Goal: Information Seeking & Learning: Learn about a topic

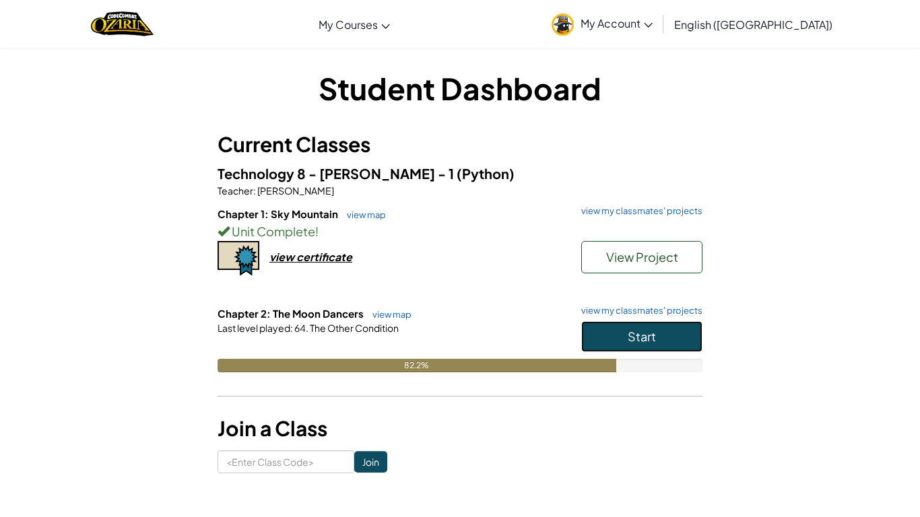
click at [664, 325] on button "Start" at bounding box center [641, 336] width 121 height 31
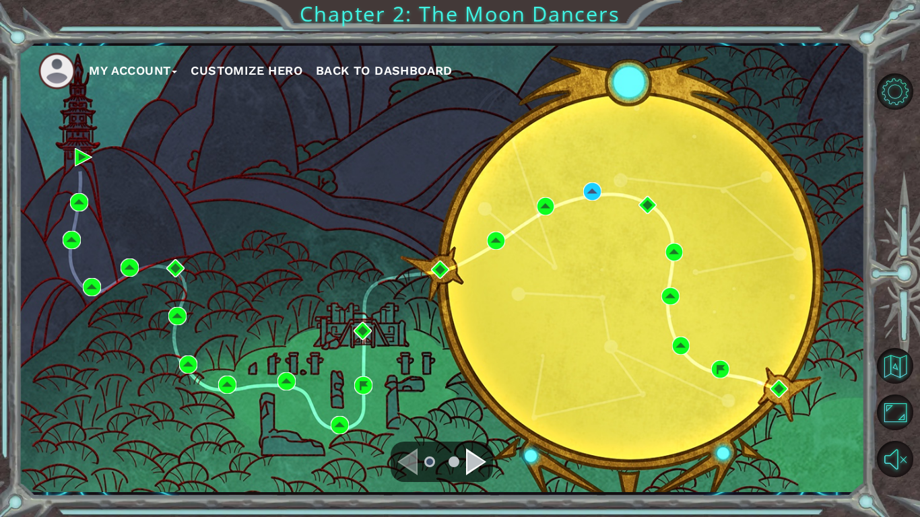
click at [478, 453] on div "Navigate to the next page" at bounding box center [476, 461] width 20 height 27
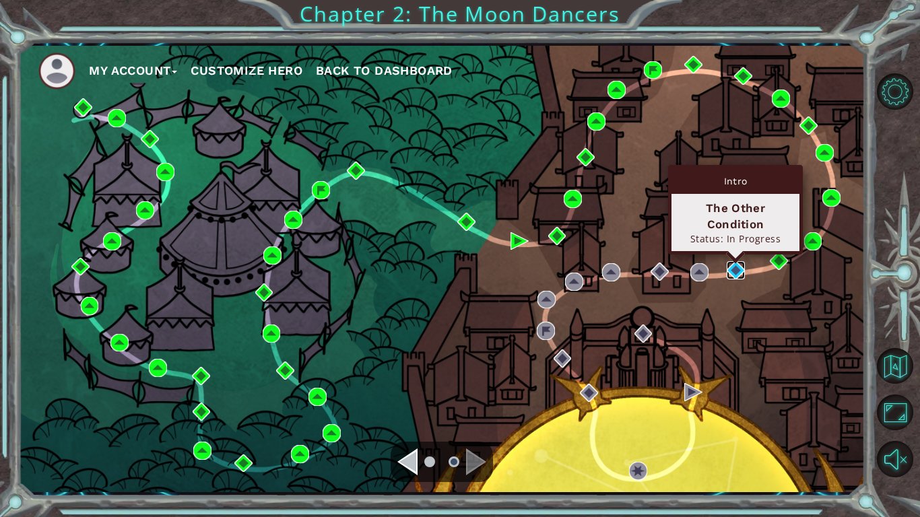
click at [733, 269] on img at bounding box center [735, 270] width 18 height 18
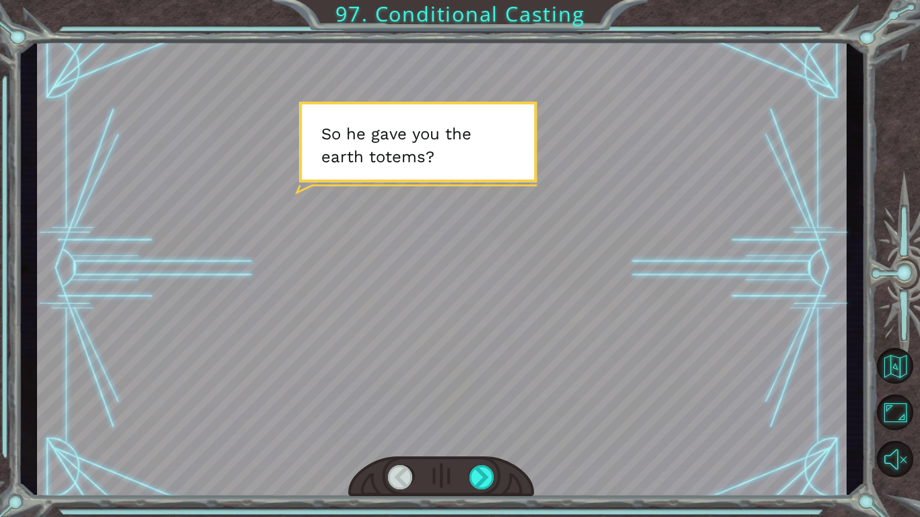
click at [733, 269] on div at bounding box center [441, 268] width 809 height 455
click at [482, 481] on div at bounding box center [482, 477] width 26 height 24
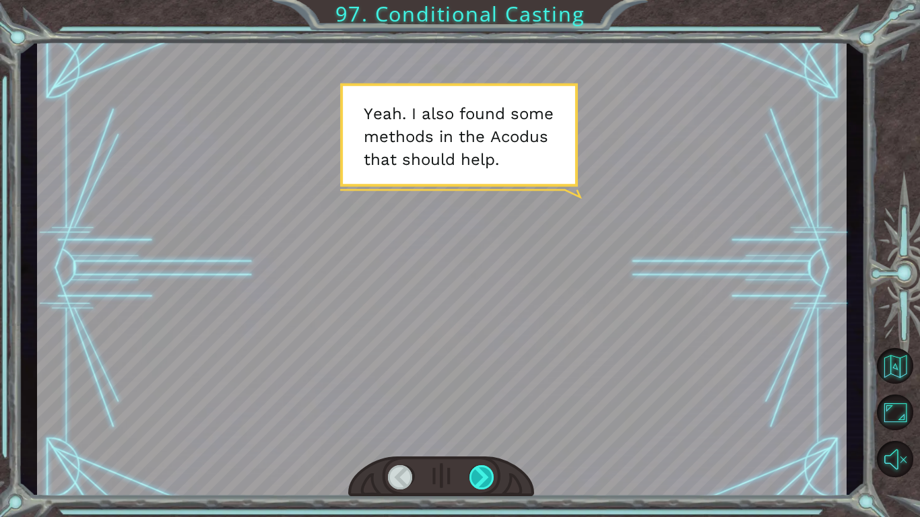
click at [482, 481] on div at bounding box center [482, 477] width 26 height 24
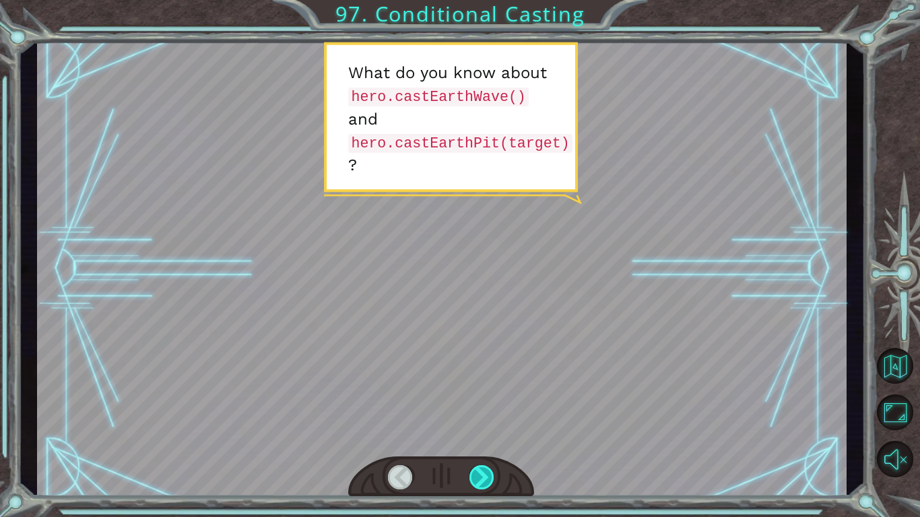
click at [482, 482] on div at bounding box center [482, 477] width 26 height 24
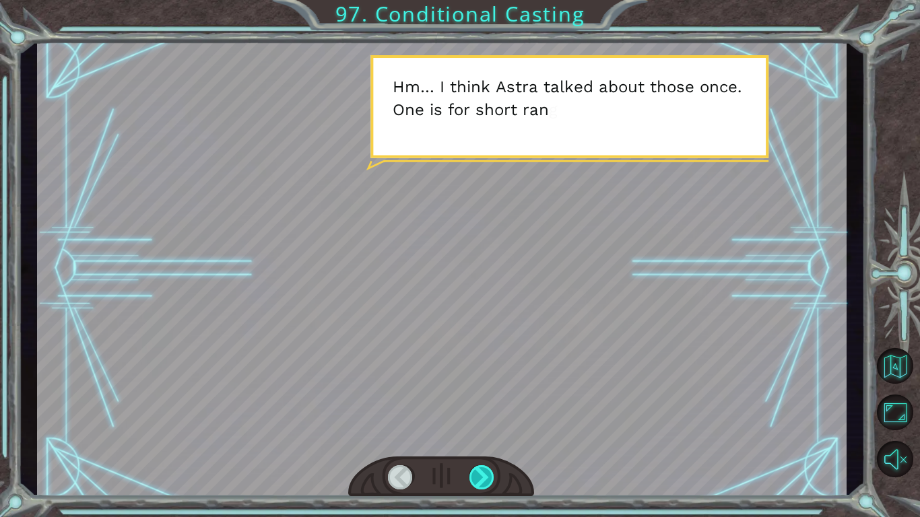
click at [482, 482] on div at bounding box center [482, 477] width 26 height 24
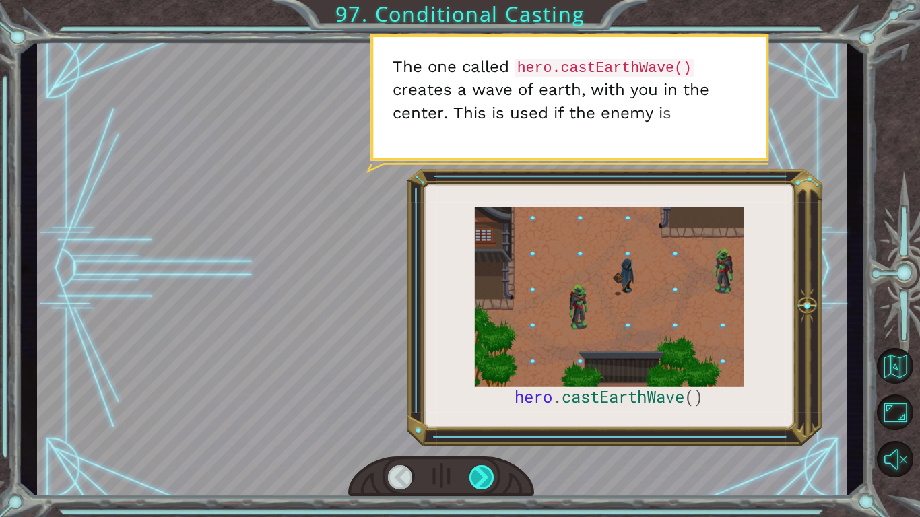
click at [482, 482] on div at bounding box center [482, 477] width 26 height 24
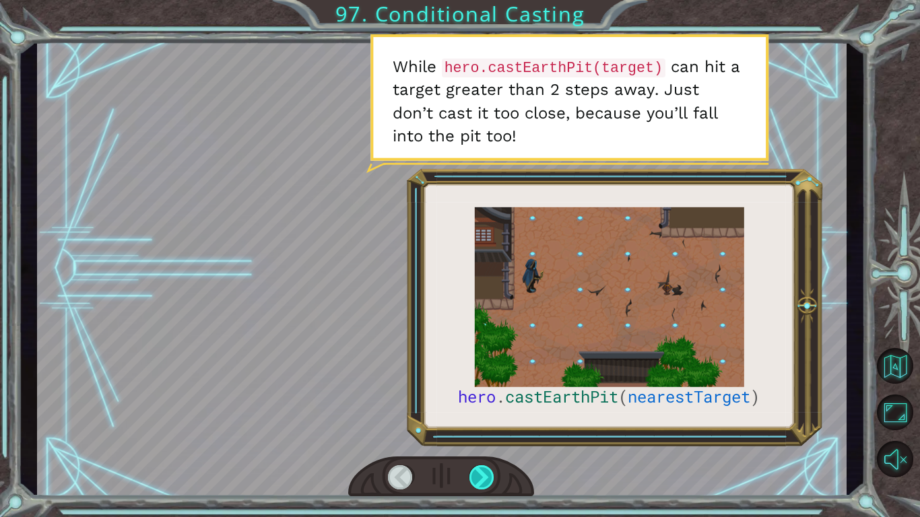
click at [482, 482] on div at bounding box center [482, 477] width 26 height 24
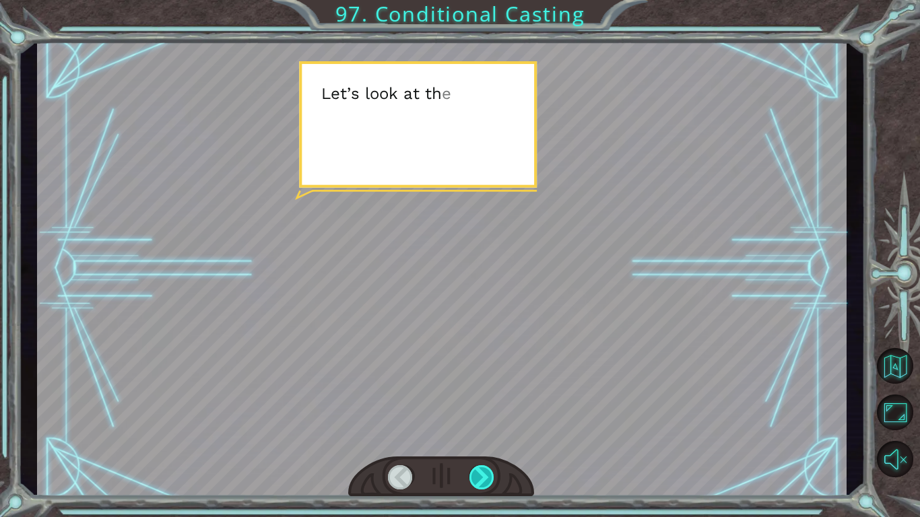
click at [482, 482] on div at bounding box center [482, 477] width 26 height 24
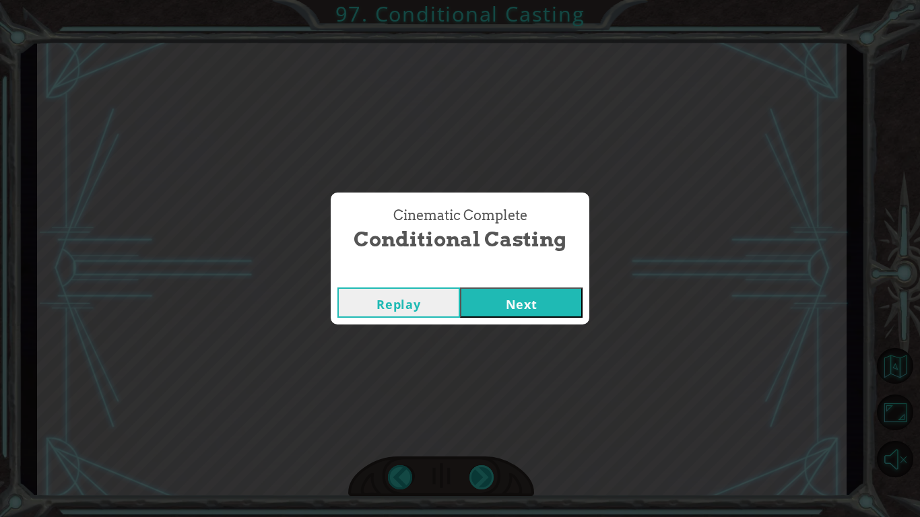
click at [482, 482] on div "Cinematic Complete Conditional Casting Replay Next" at bounding box center [460, 258] width 920 height 517
click at [524, 298] on button "Next" at bounding box center [521, 302] width 123 height 30
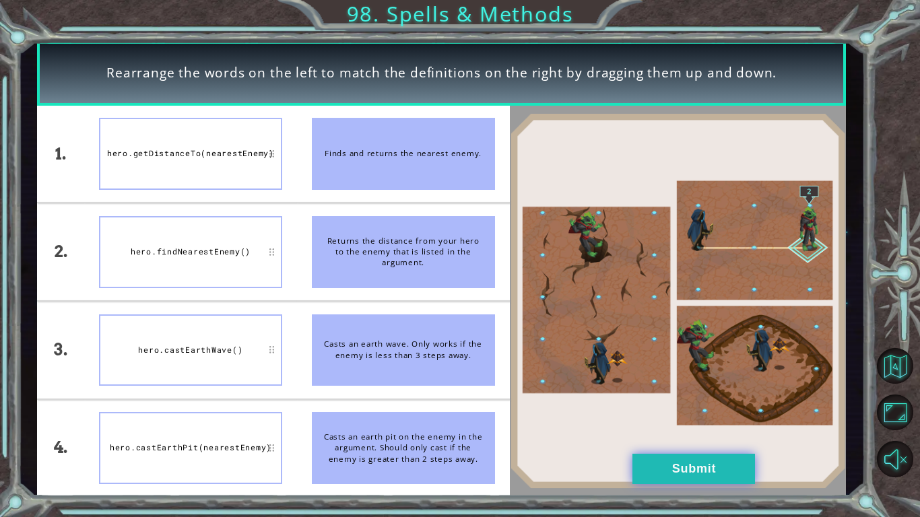
click at [701, 474] on button "Submit" at bounding box center [693, 469] width 123 height 30
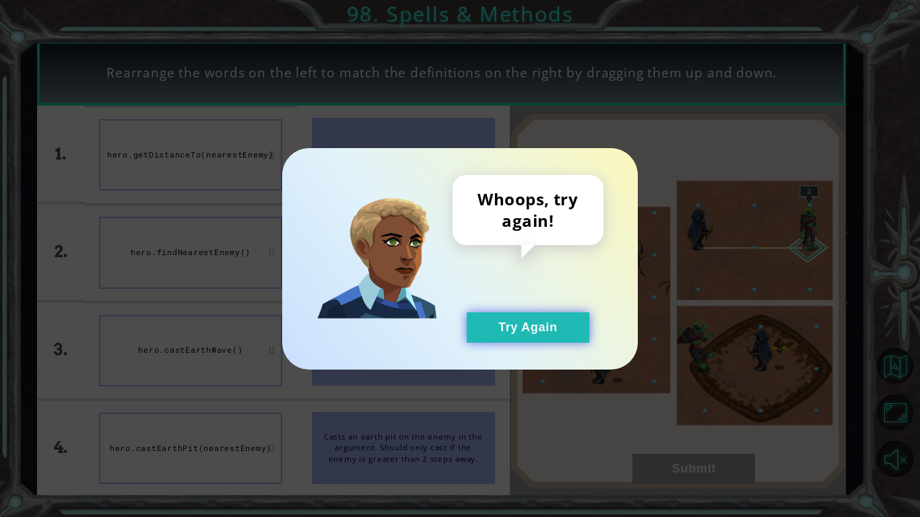
click at [512, 337] on button "Try Again" at bounding box center [528, 327] width 123 height 30
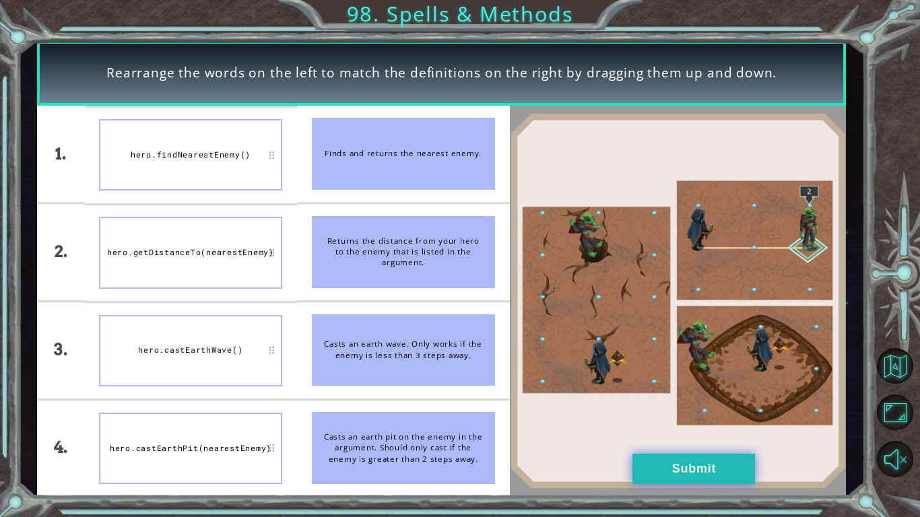
click at [714, 475] on button "Submit" at bounding box center [693, 469] width 123 height 30
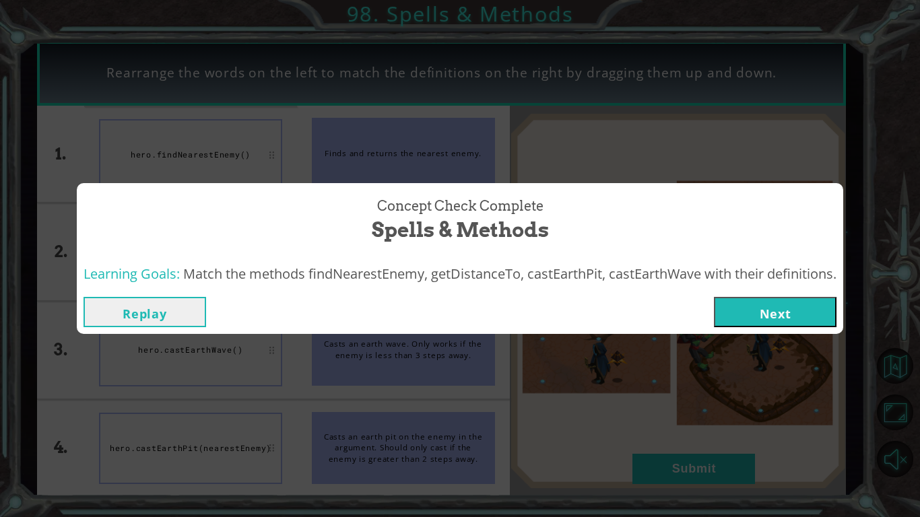
click at [811, 326] on button "Next" at bounding box center [775, 312] width 123 height 30
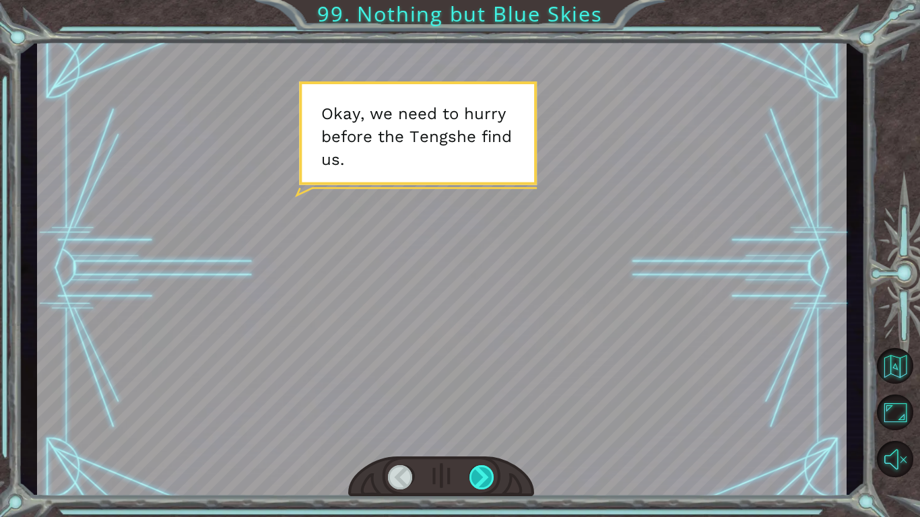
click at [483, 477] on div at bounding box center [482, 477] width 26 height 24
